Goal: Check status

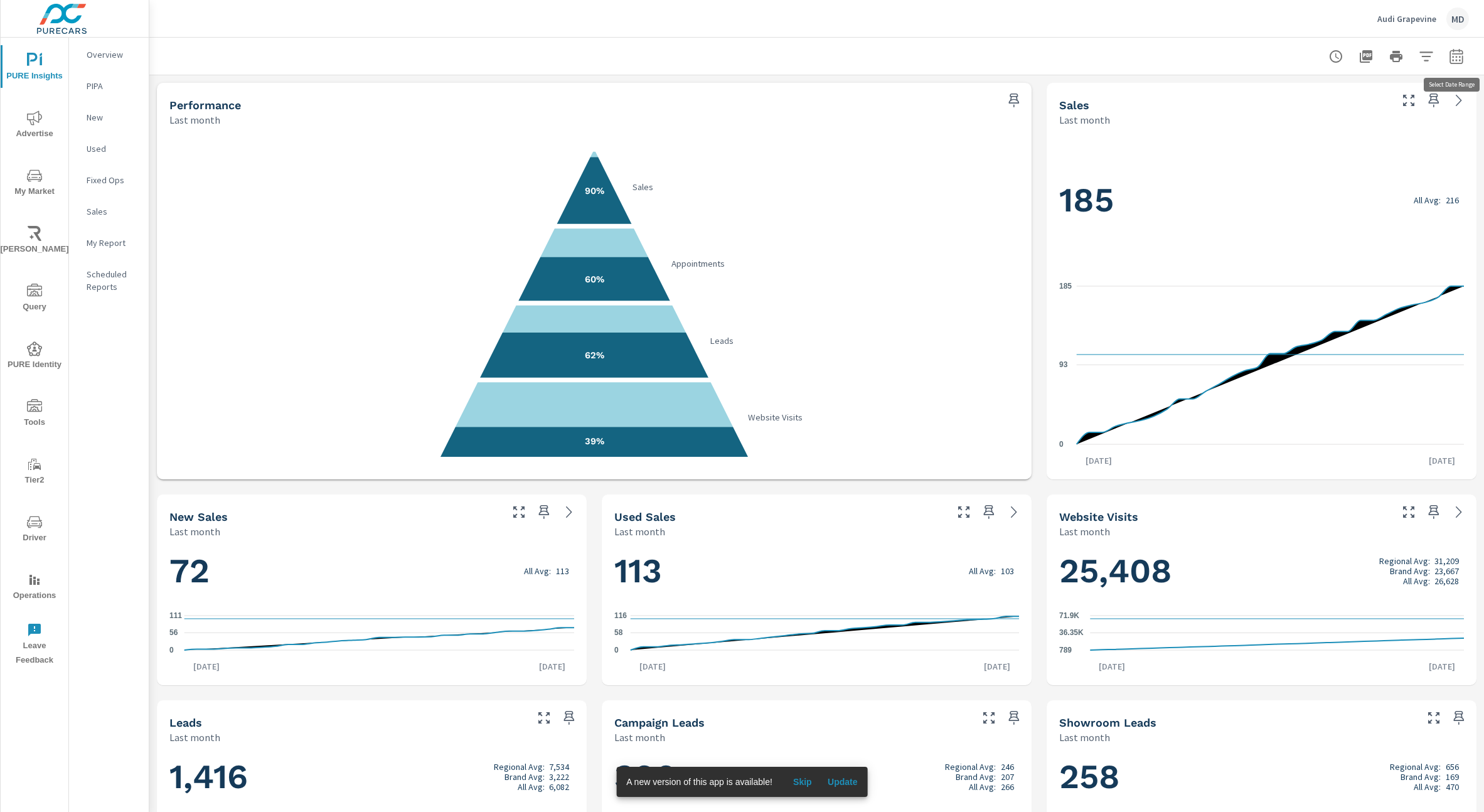
click at [1456, 53] on icon "button" at bounding box center [1456, 56] width 13 height 15
click at [1366, 103] on select "Custom [DATE] Last week Last 7 days Last 14 days Last 30 days Last 45 days Last…" at bounding box center [1356, 109] width 126 height 25
click at [1294, 97] on select "Custom [DATE] Last week Last 7 days Last 14 days Last 30 days Last 45 days Last…" at bounding box center [1356, 109] width 126 height 25
select select "Month to date"
click at [1317, 176] on span "Apply" at bounding box center [1329, 178] width 52 height 12
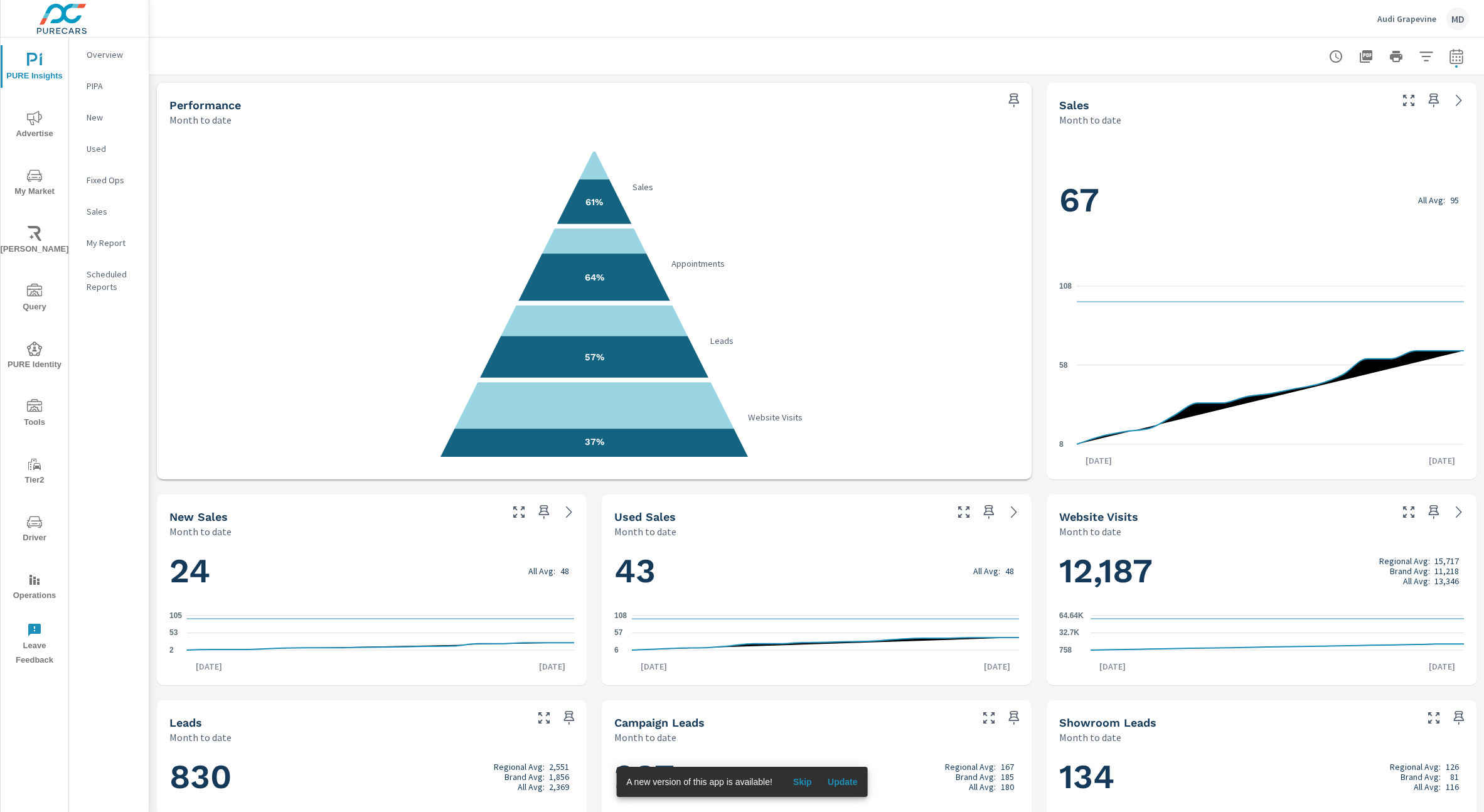
click at [1044, 533] on div "Performance Month to date 61% Sales 64% Appointments 57% Leads 37% Website Visi…" at bounding box center [816, 693] width 1335 height 1234
